Goal: Transaction & Acquisition: Purchase product/service

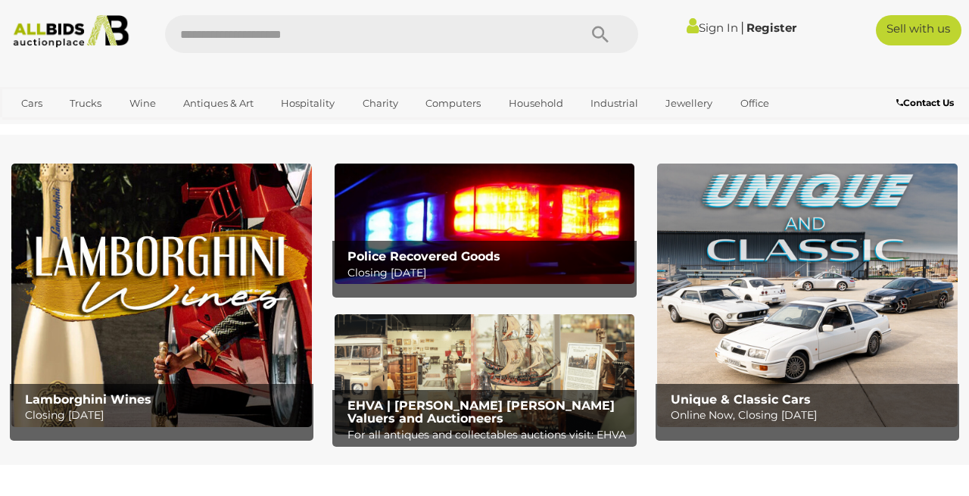
click at [432, 40] on input "text" at bounding box center [364, 34] width 398 height 38
type input "******"
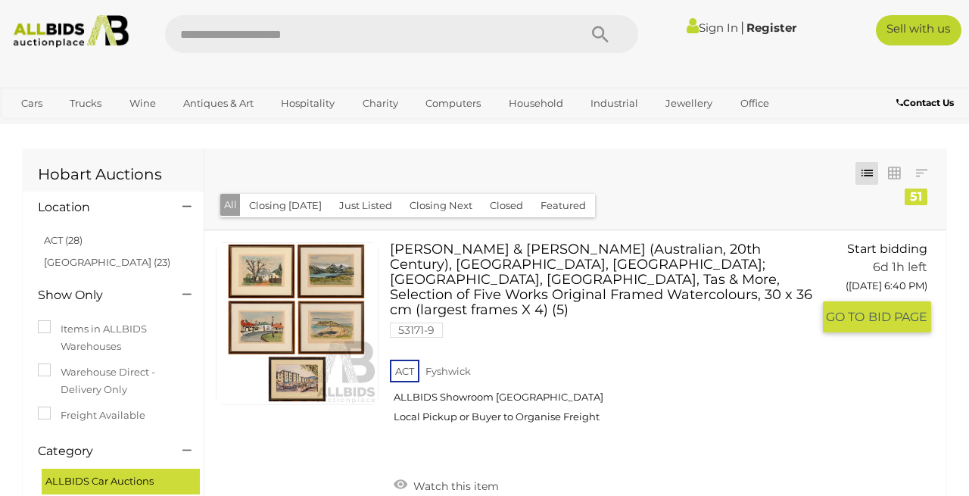
click at [442, 288] on link "Cheyne & David Hopkins (Australian, 20th Century), Salamanca Place, Hobart; Dov…" at bounding box center [606, 338] width 410 height 192
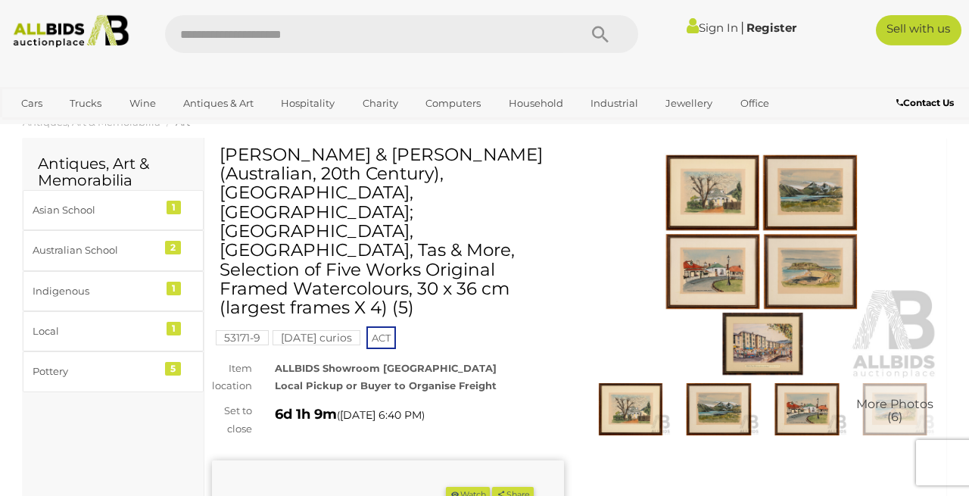
scroll to position [36, 0]
